Goal: Task Accomplishment & Management: Use online tool/utility

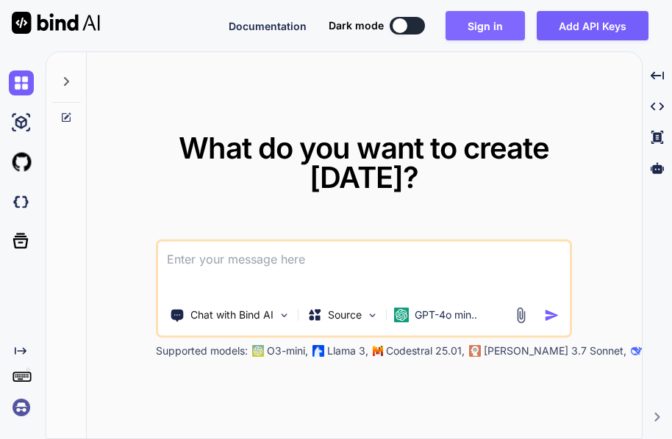
click at [506, 18] on button "Sign in" at bounding box center [484, 25] width 79 height 29
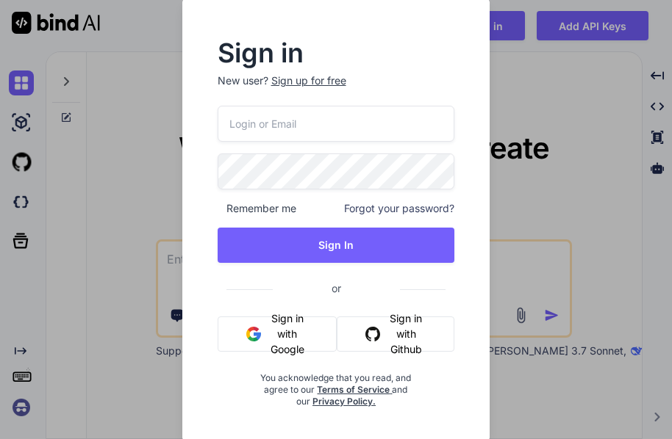
click at [306, 324] on button "Sign in with Google" at bounding box center [278, 334] width 120 height 35
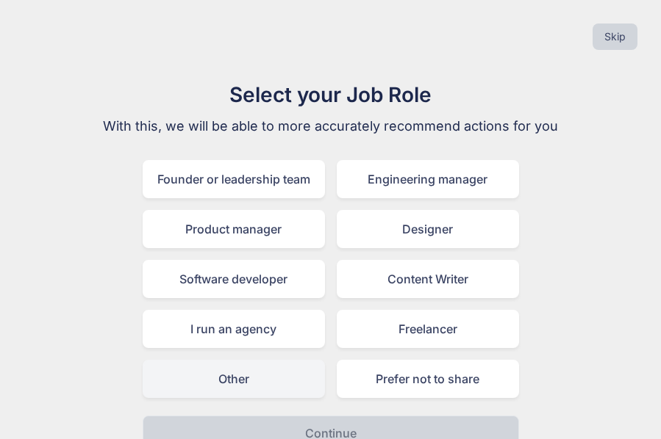
click at [286, 376] on div "Other" at bounding box center [234, 379] width 182 height 38
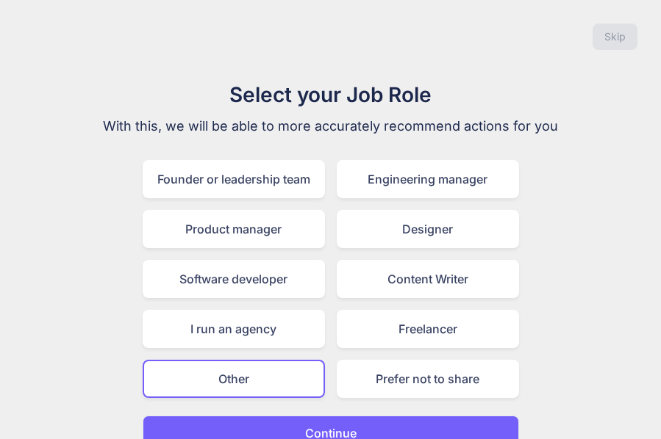
click at [286, 376] on div "Other" at bounding box center [234, 379] width 182 height 38
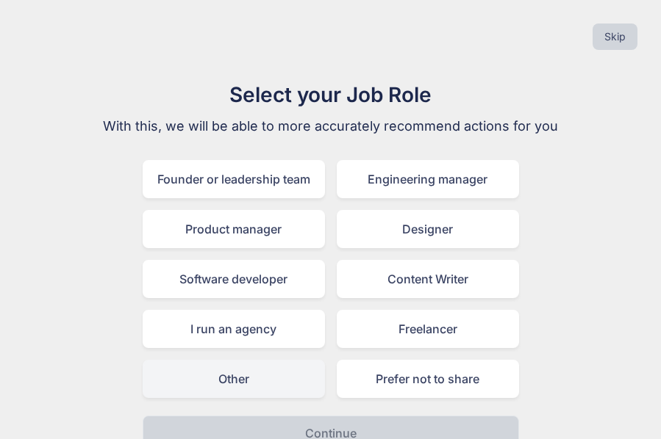
click at [286, 376] on div "Other" at bounding box center [234, 379] width 182 height 38
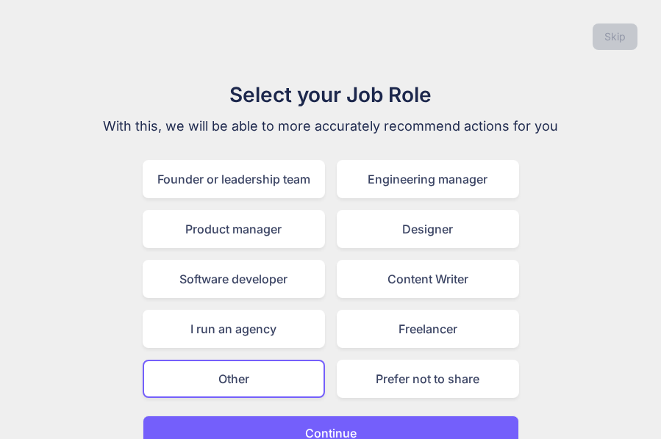
click at [617, 40] on div "Skip Select your Job Role With this, we will be able to more accurately recomme…" at bounding box center [330, 231] width 661 height 463
click at [384, 417] on button "Continue" at bounding box center [331, 433] width 376 height 35
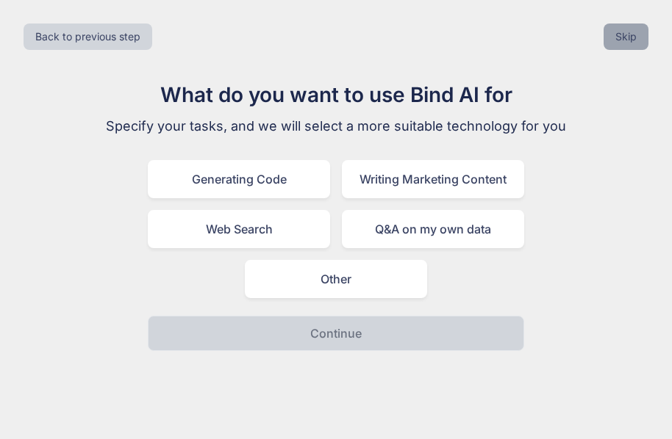
click at [621, 44] on button "Skip" at bounding box center [625, 37] width 45 height 26
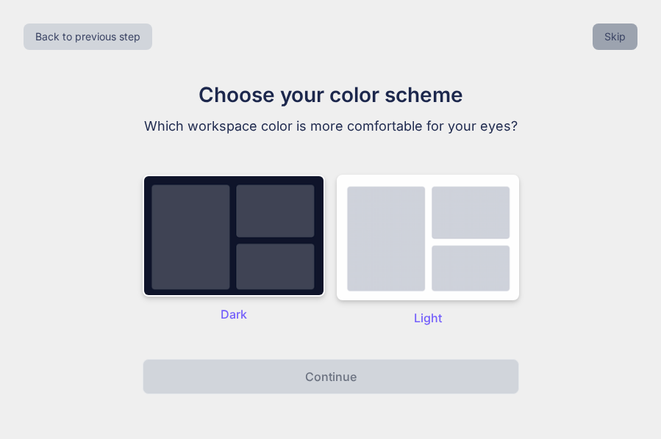
click at [621, 44] on button "Skip" at bounding box center [614, 37] width 45 height 26
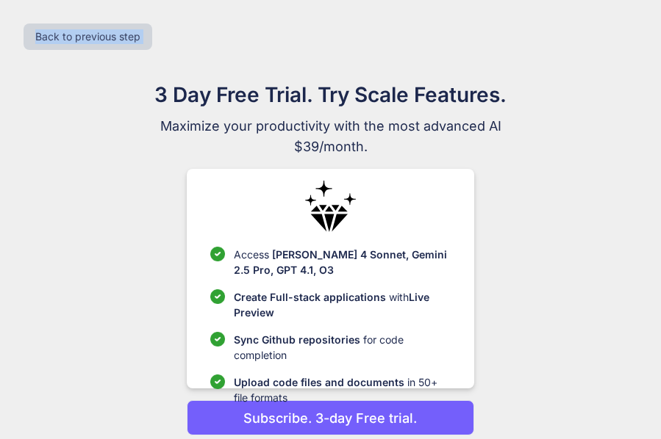
click at [621, 44] on div "Back to previous step" at bounding box center [330, 37] width 637 height 50
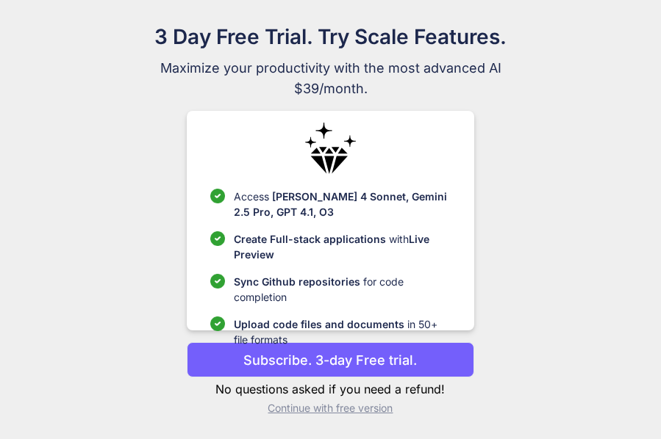
click at [348, 334] on p "Upload code files and documents in 50+ file formats" at bounding box center [342, 332] width 216 height 31
click at [312, 409] on p "Continue with free version" at bounding box center [330, 408] width 287 height 15
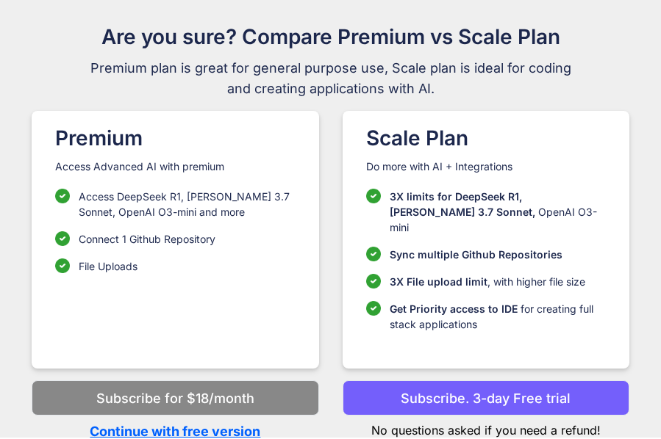
scroll to position [47, 0]
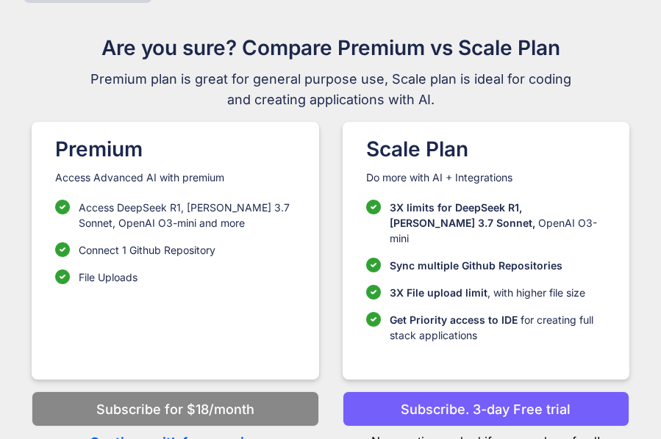
click at [258, 433] on p "Continue with free version" at bounding box center [175, 443] width 287 height 20
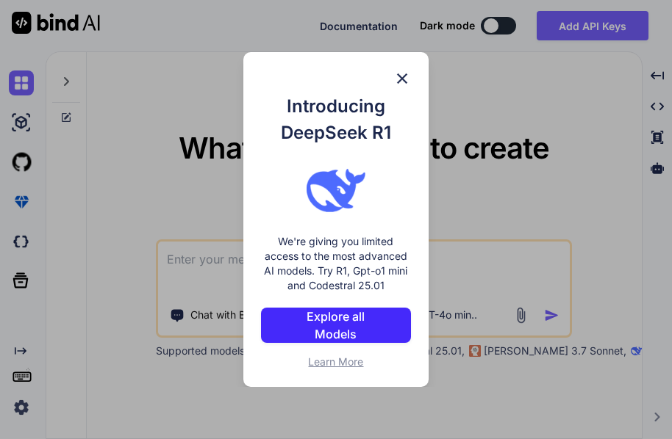
click at [399, 71] on img at bounding box center [402, 79] width 18 height 18
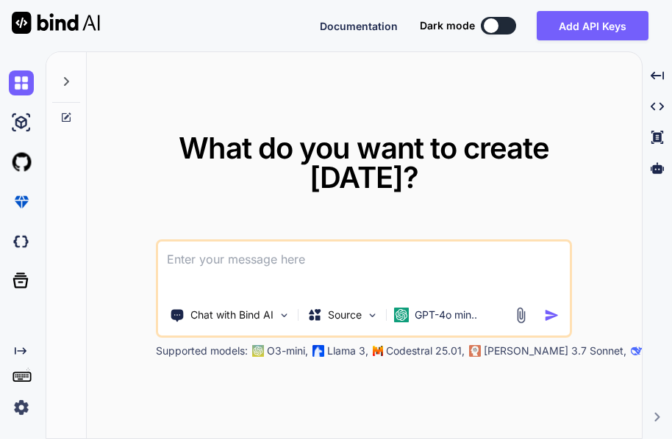
click at [539, 123] on div "What do you want to create [DATE]? Chat with Bind AI Source GPT-4o min.. Suppor…" at bounding box center [364, 246] width 555 height 388
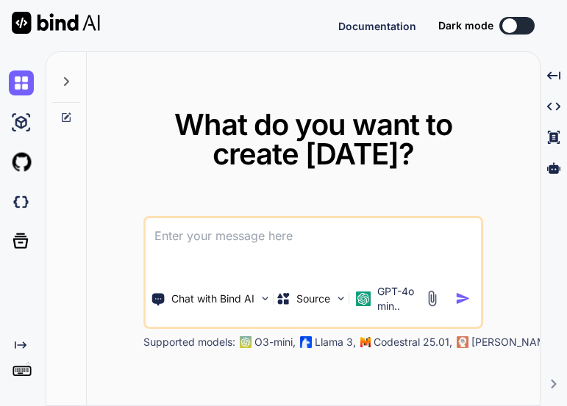
type textarea "x"
